Goal: Information Seeking & Learning: Learn about a topic

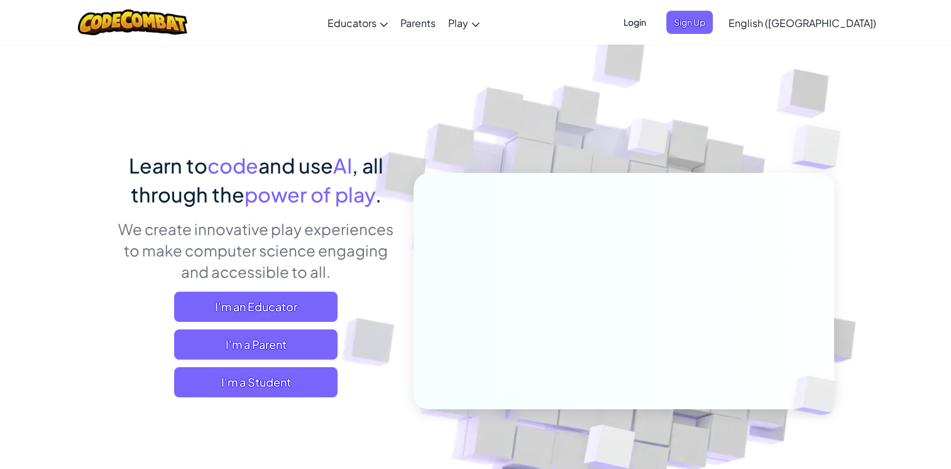
click at [835, 21] on span "English ([GEOGRAPHIC_DATA])" at bounding box center [803, 22] width 148 height 13
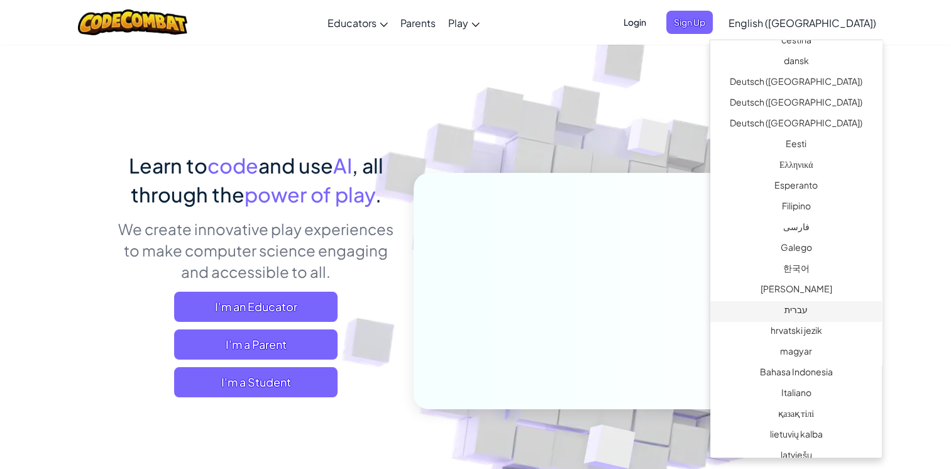
scroll to position [377, 0]
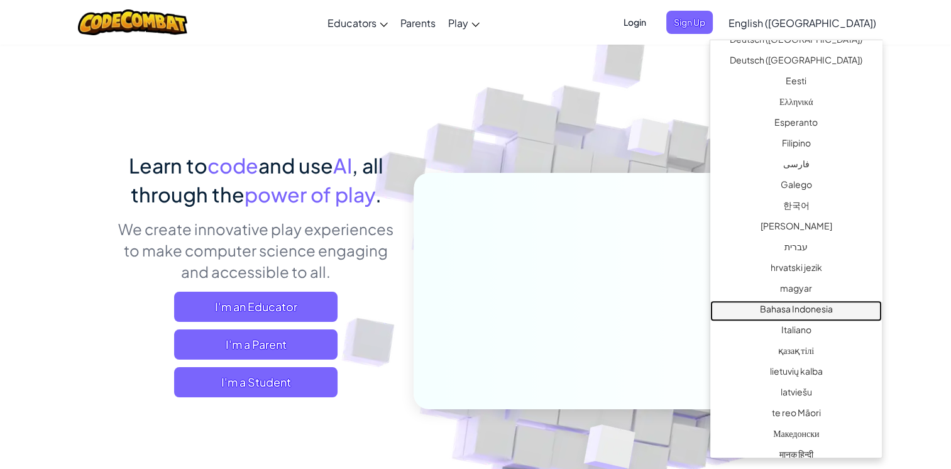
click at [778, 307] on link "Bahasa Indonesia" at bounding box center [797, 311] width 172 height 21
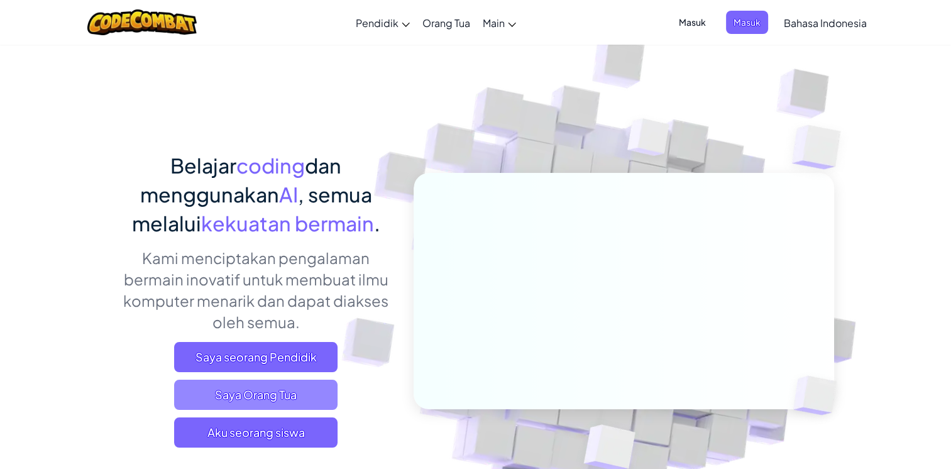
click at [250, 405] on span "Saya Orang Tua" at bounding box center [255, 395] width 163 height 30
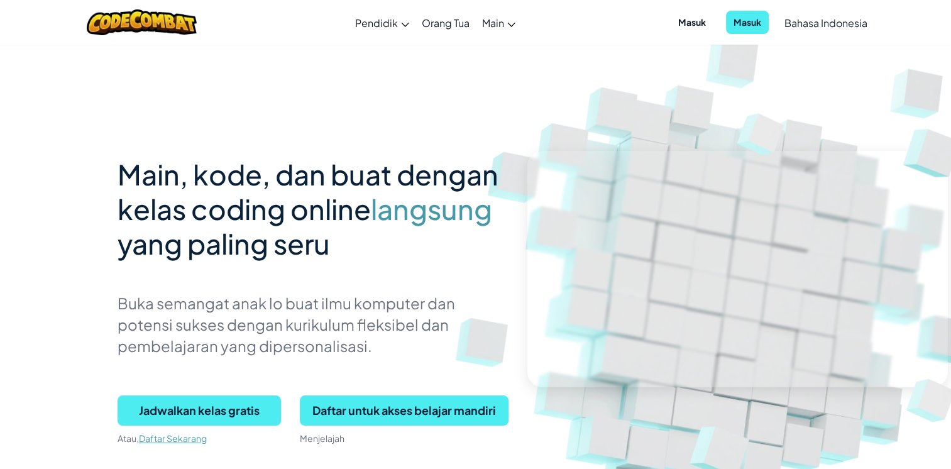
drag, startPoint x: 372, startPoint y: 278, endPoint x: 379, endPoint y: 310, distance: 32.8
drag, startPoint x: 379, startPoint y: 310, endPoint x: 340, endPoint y: 55, distance: 258.2
click at [340, 55] on div "Main, kode, dan buat dengan kelas coding online langsung yang paling seru Buka …" at bounding box center [476, 273] width 717 height 459
